Goal: Transaction & Acquisition: Purchase product/service

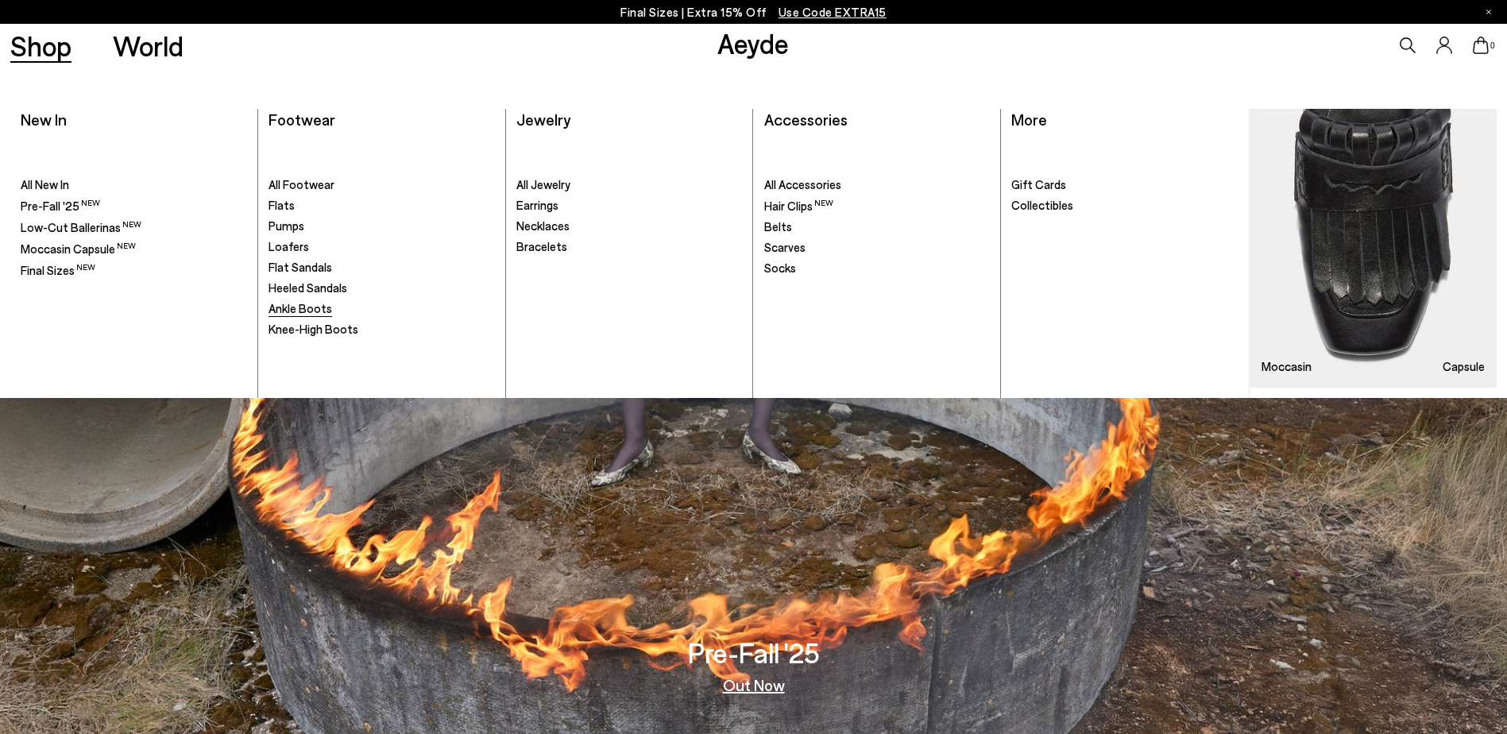
click at [291, 307] on span "Ankle Boots" at bounding box center [300, 308] width 64 height 14
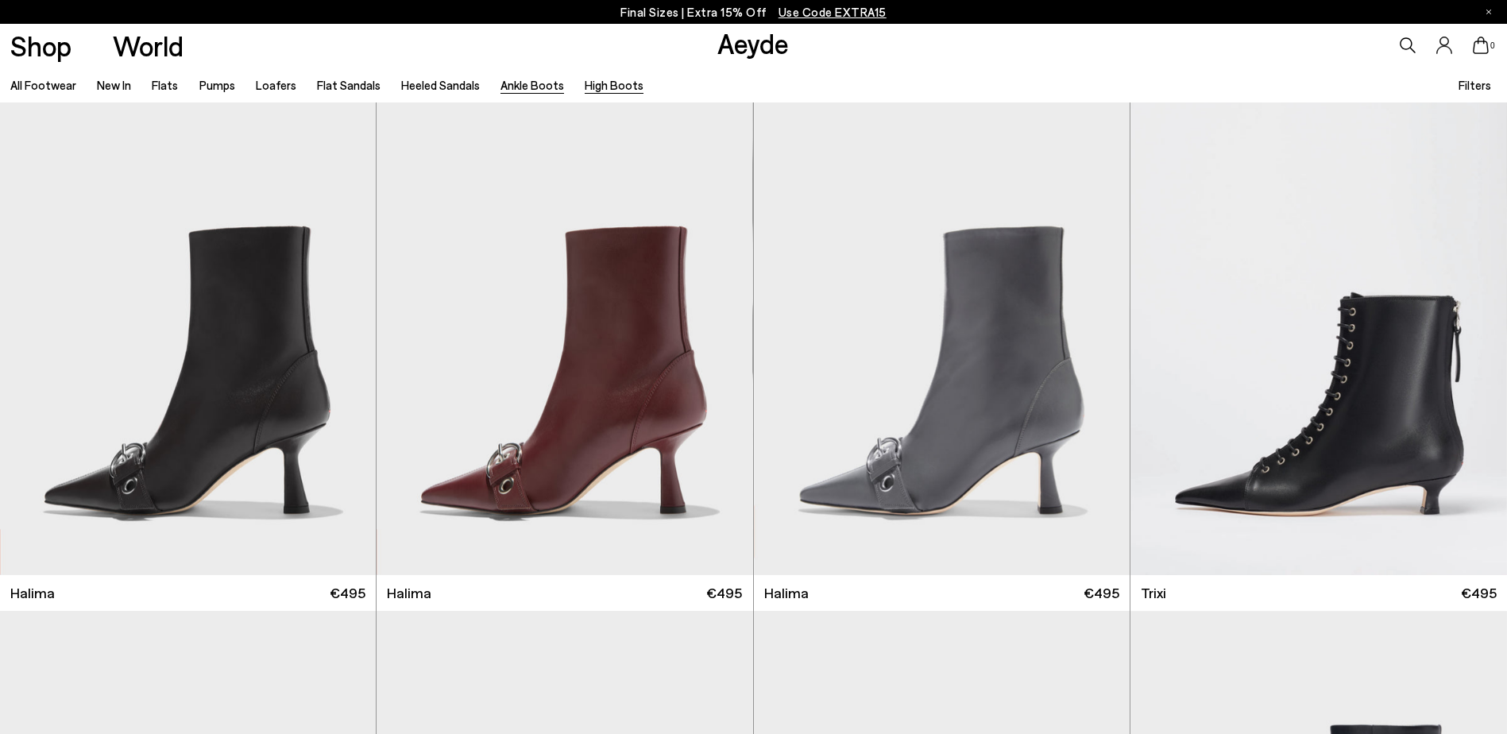
click at [597, 87] on link "High Boots" at bounding box center [614, 85] width 59 height 14
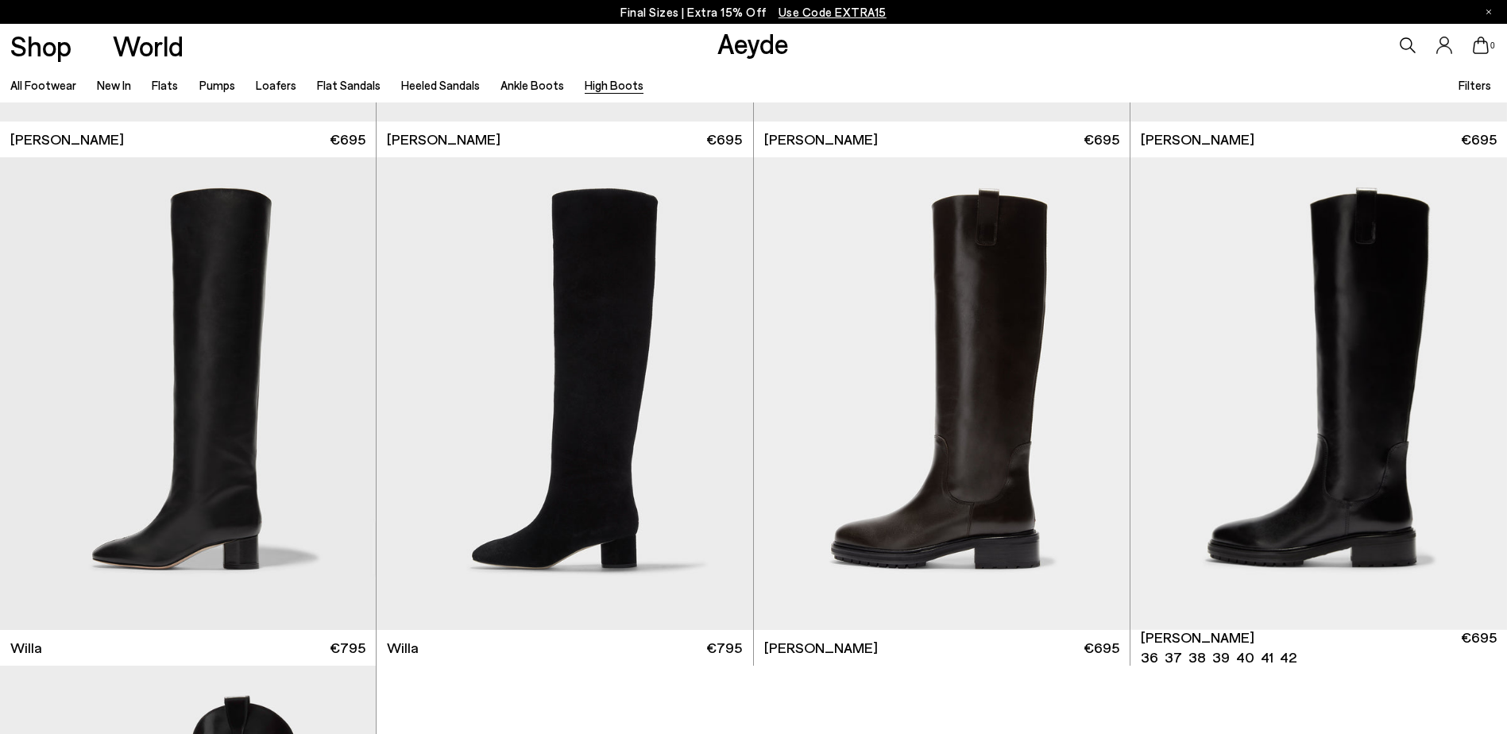
scroll to position [477, 0]
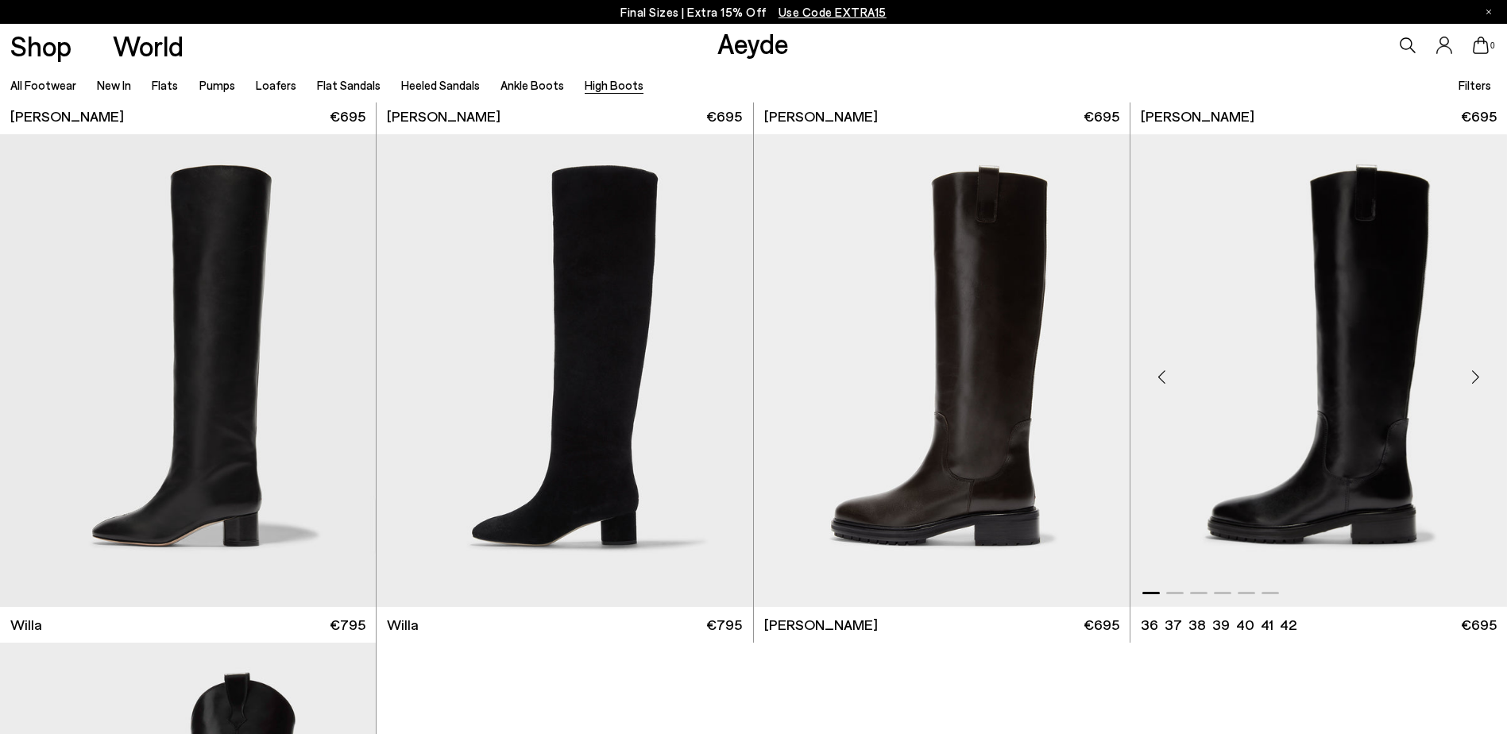
click at [1473, 375] on div "Next slide" at bounding box center [1475, 377] width 48 height 48
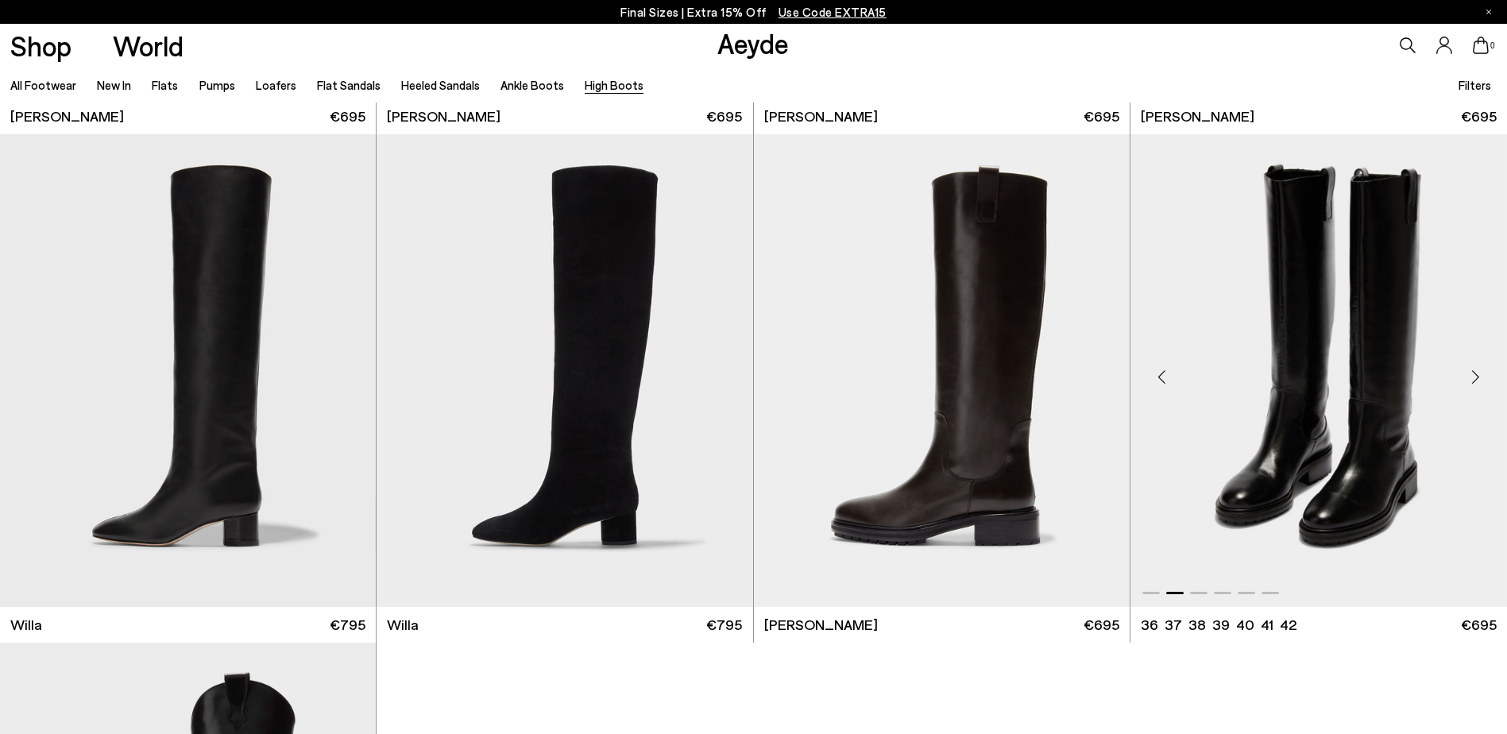
click at [1473, 375] on div "Next slide" at bounding box center [1475, 377] width 48 height 48
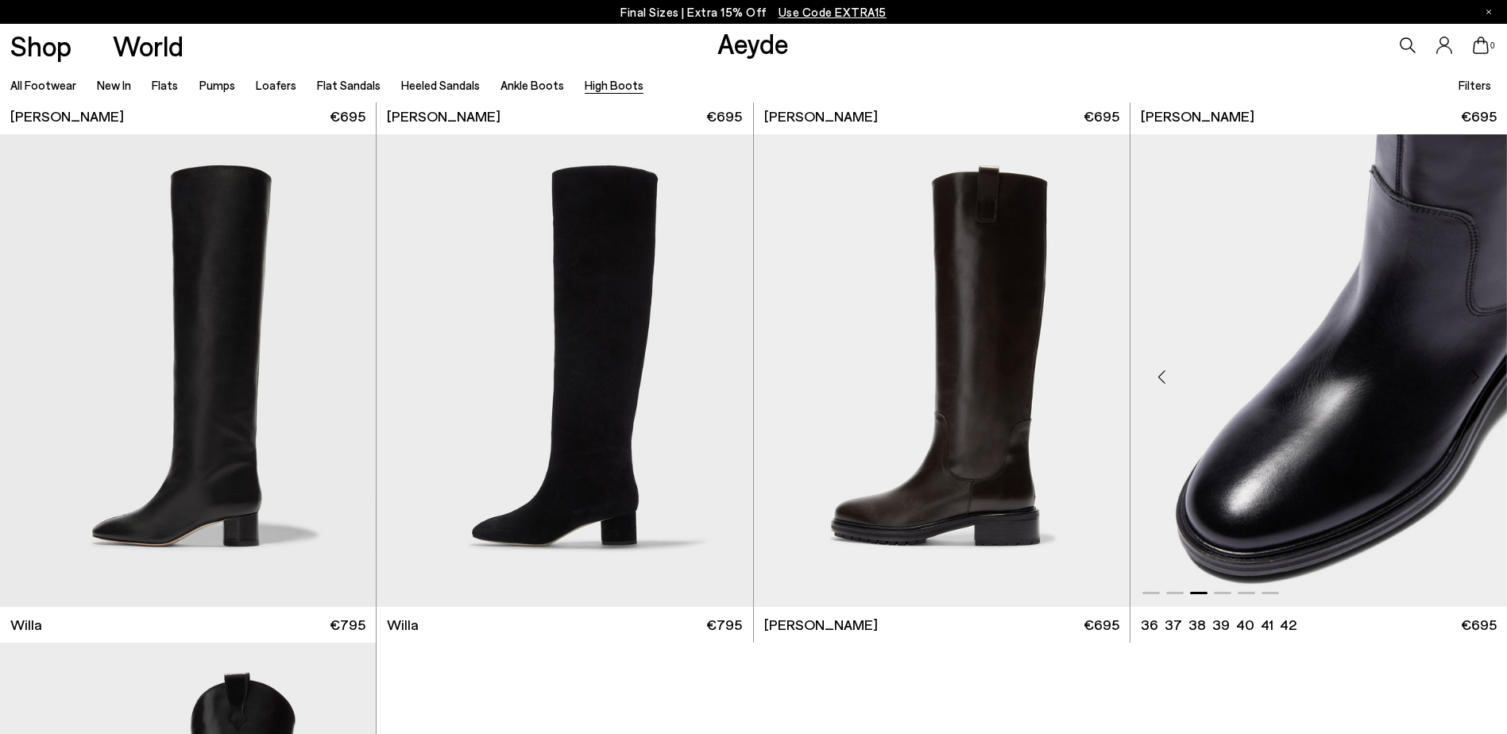
click at [1473, 375] on div "Next slide" at bounding box center [1475, 377] width 48 height 48
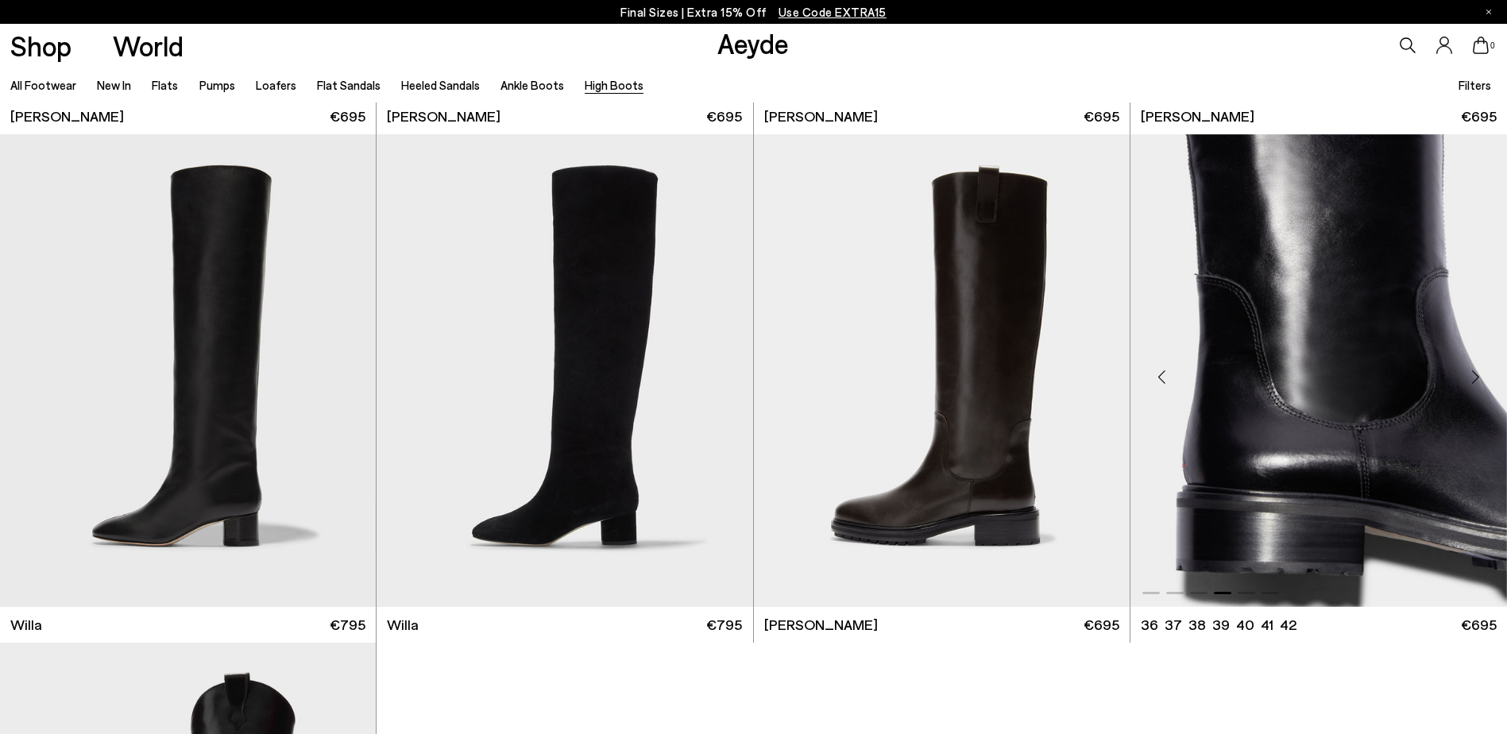
click at [1473, 375] on div "Next slide" at bounding box center [1475, 377] width 48 height 48
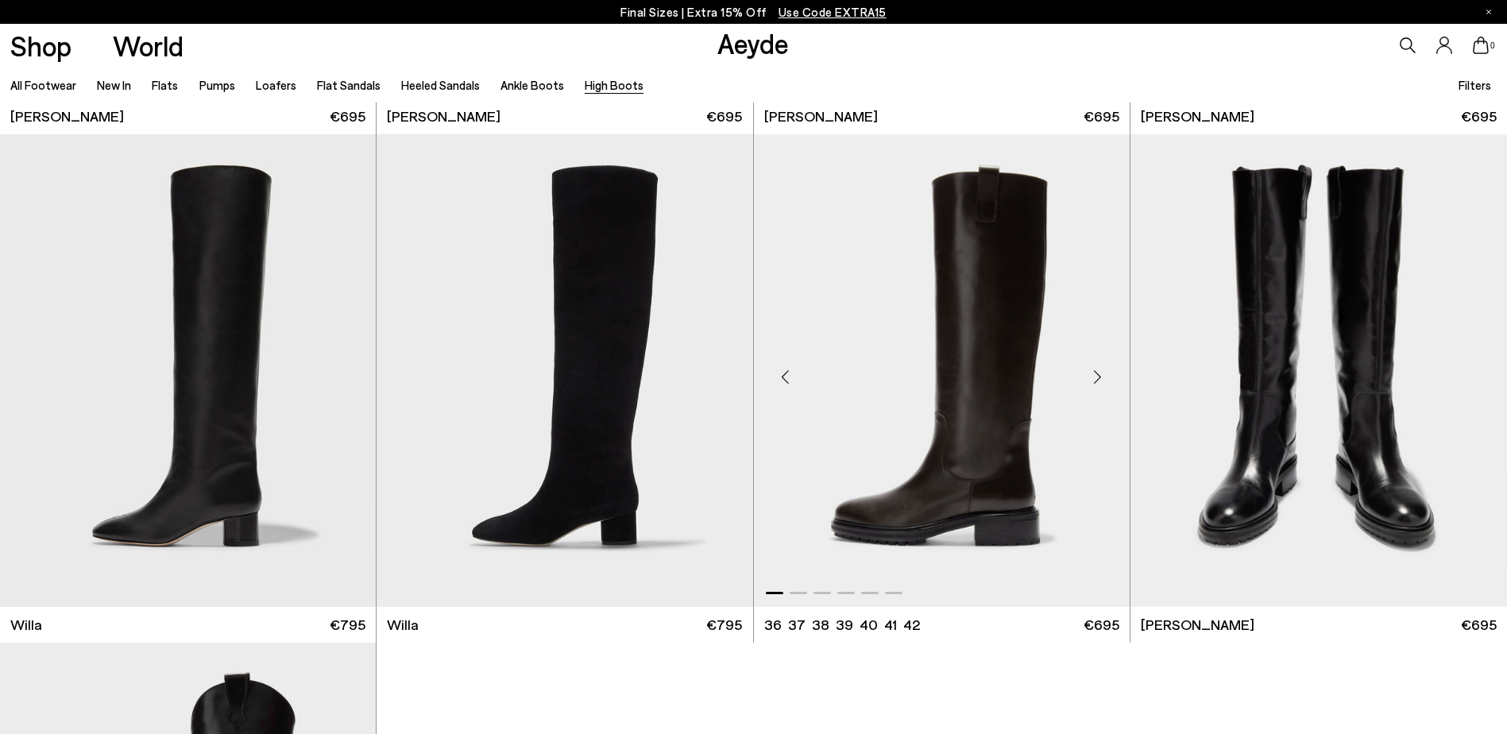
click at [1098, 379] on div "Next slide" at bounding box center [1098, 377] width 48 height 48
